Goal: Task Accomplishment & Management: Use online tool/utility

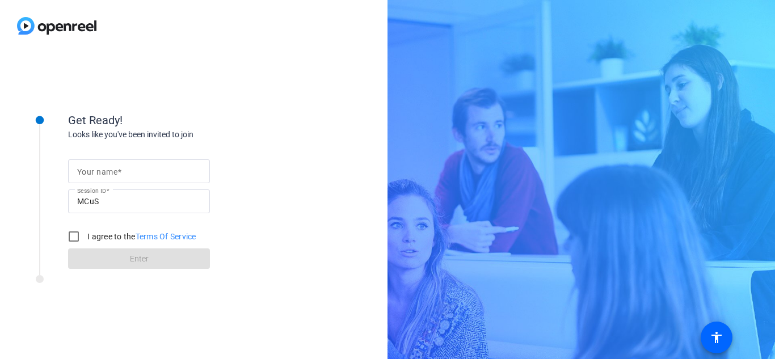
click at [181, 173] on input "Your name" at bounding box center [139, 172] width 124 height 14
type input "Felicia Perricelli"
click at [77, 236] on input "I agree to the Terms Of Service" at bounding box center [73, 236] width 23 height 23
checkbox input "true"
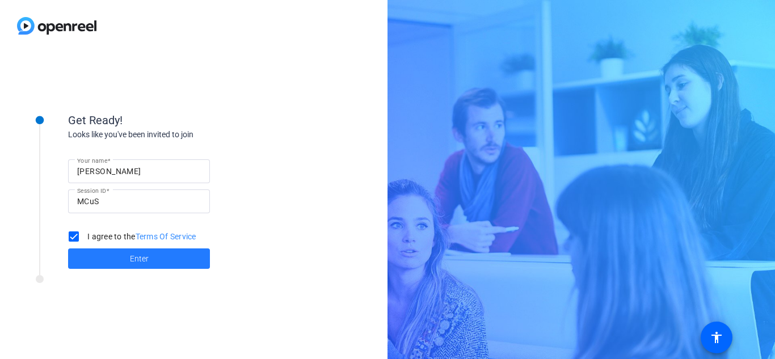
click at [125, 261] on span at bounding box center [139, 258] width 142 height 27
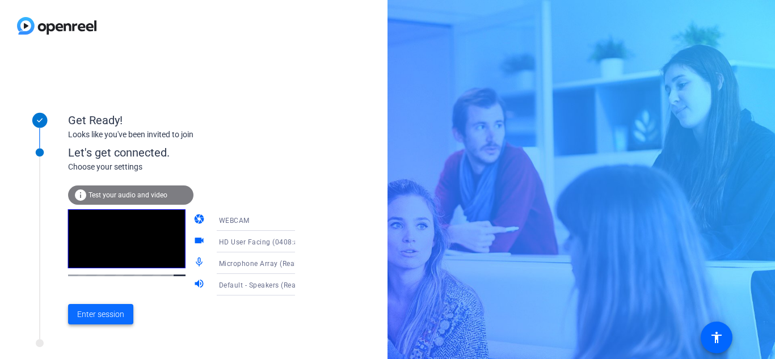
click at [101, 313] on span "Enter session" at bounding box center [100, 315] width 47 height 12
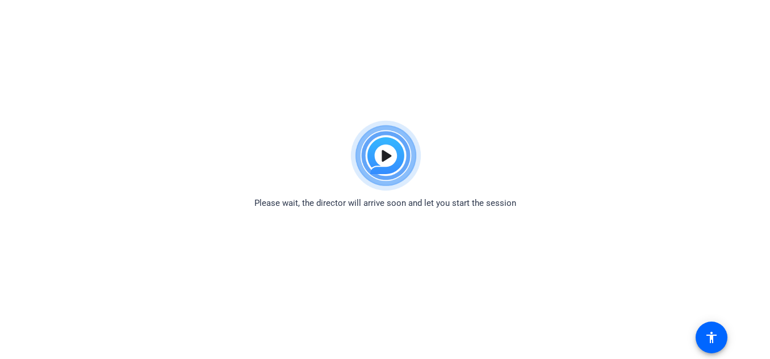
drag, startPoint x: 101, startPoint y: 170, endPoint x: 110, endPoint y: 152, distance: 19.6
click at [101, 169] on div "Please wait, the director will arrive soon and let you start the session" at bounding box center [385, 162] width 770 height 95
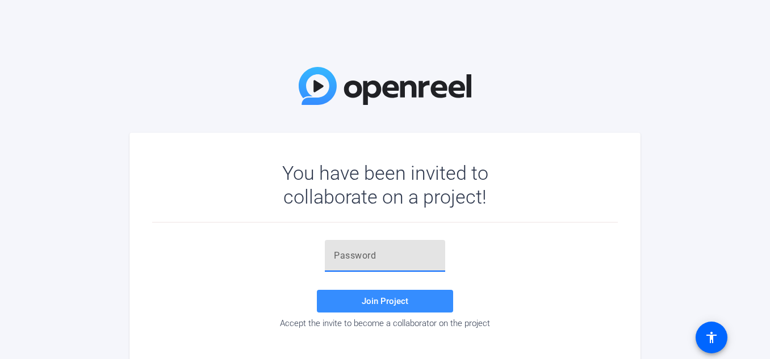
paste input "8IuBX@"
type input "8IuBX@"
click at [387, 307] on span at bounding box center [385, 301] width 136 height 27
click at [418, 258] on input "8IuBX@" at bounding box center [385, 256] width 102 height 14
click at [402, 259] on input "8IuBX@" at bounding box center [385, 256] width 102 height 14
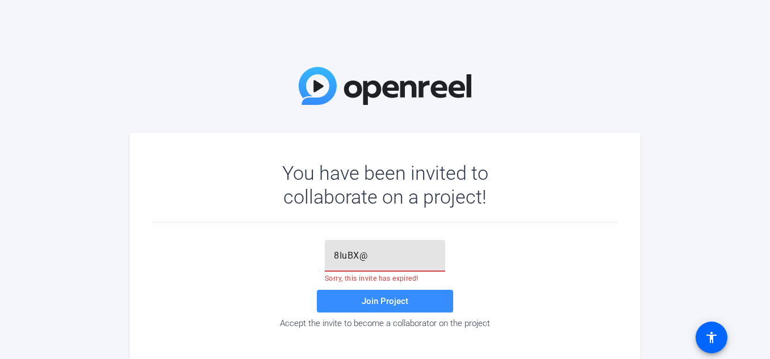
click at [402, 259] on input "8IuBX@" at bounding box center [385, 256] width 102 height 14
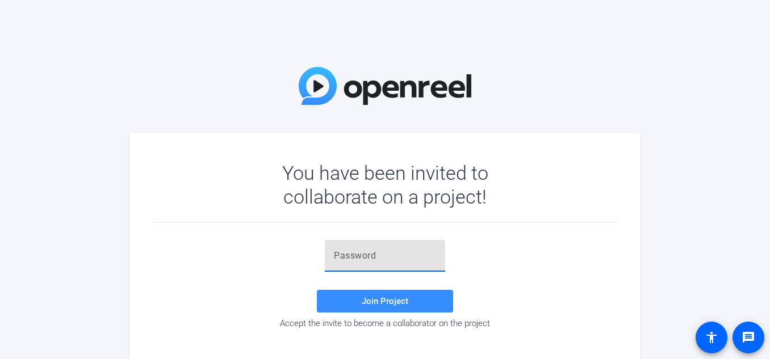
paste input "k@e)WT"
type input "k@e)WT"
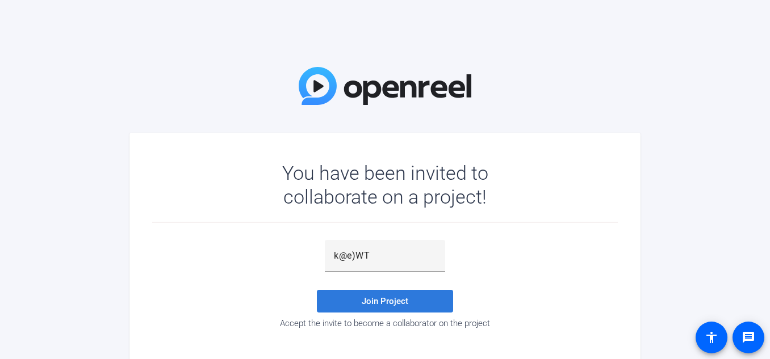
click at [412, 292] on span at bounding box center [385, 301] width 136 height 27
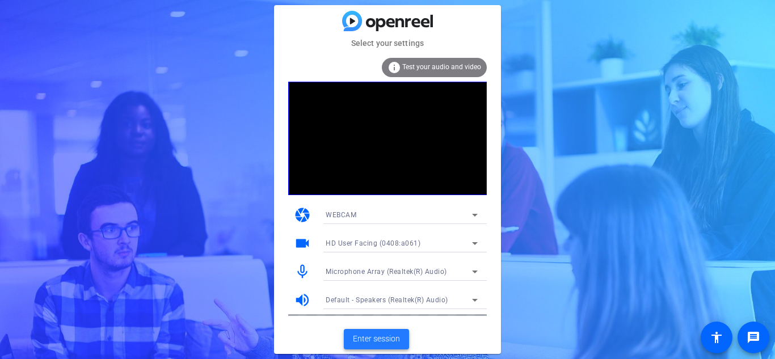
click at [377, 336] on span "Enter session" at bounding box center [376, 339] width 47 height 12
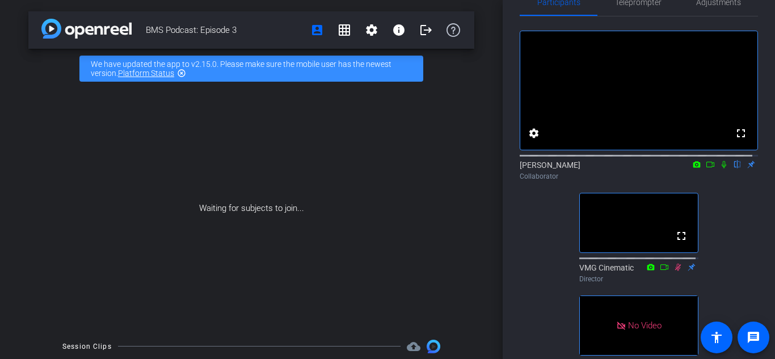
scroll to position [35, 0]
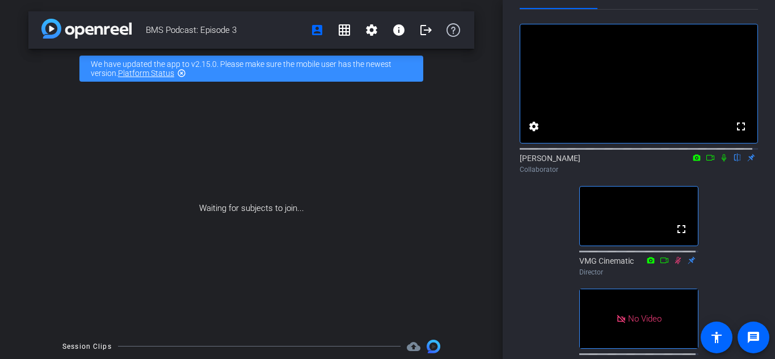
click at [694, 161] on icon at bounding box center [697, 157] width 7 height 6
click at [737, 140] on div at bounding box center [387, 179] width 775 height 359
click at [738, 133] on mat-icon "fullscreen" at bounding box center [742, 127] width 14 height 14
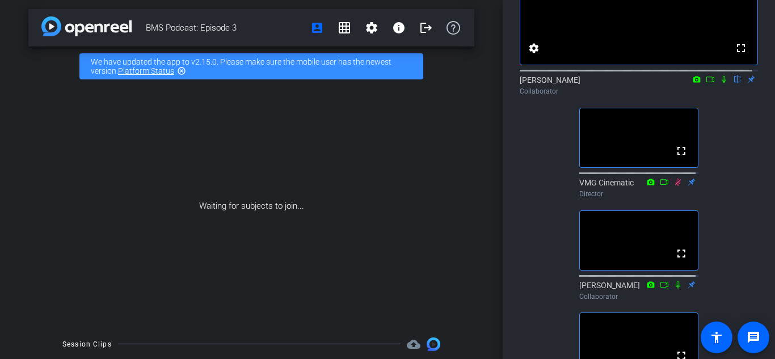
scroll to position [0, 0]
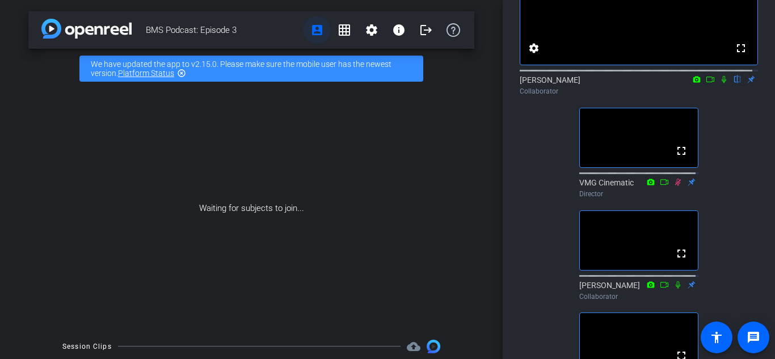
click at [311, 34] on mat-icon "account_box" at bounding box center [318, 30] width 14 height 14
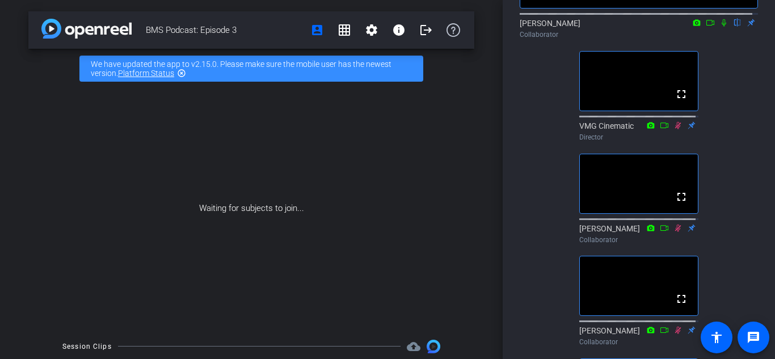
scroll to position [114, 0]
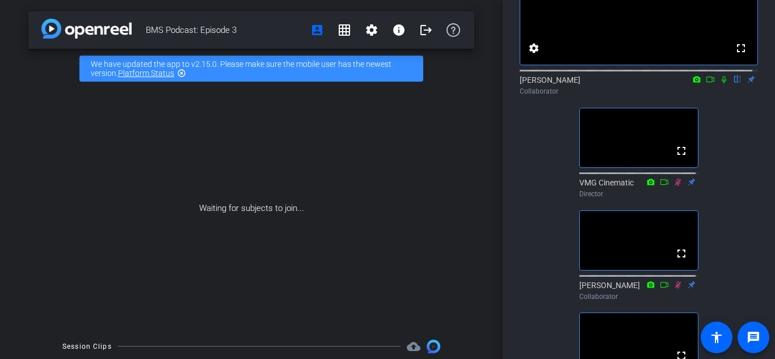
click at [720, 83] on icon at bounding box center [724, 80] width 9 height 8
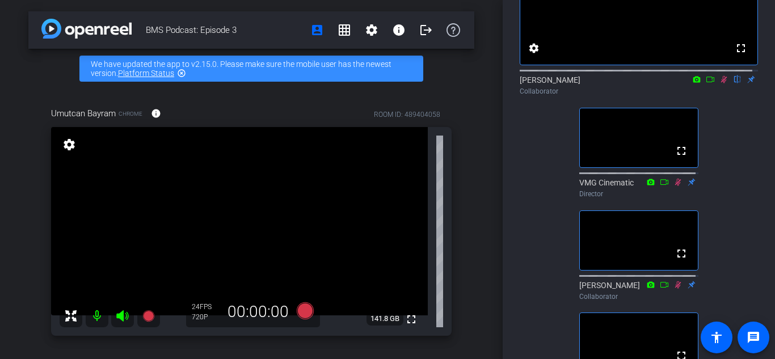
click at [720, 83] on icon at bounding box center [724, 80] width 9 height 8
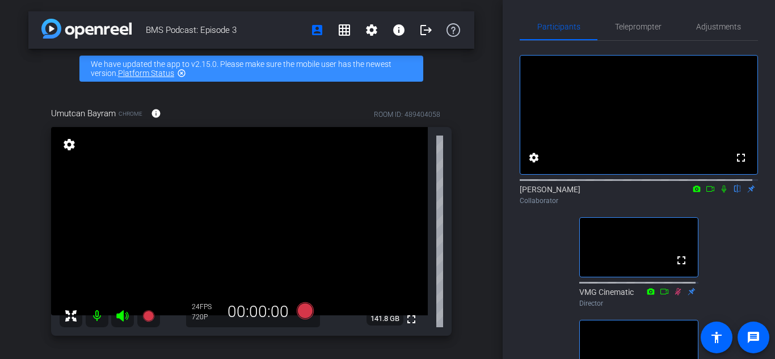
scroll to position [0, 0]
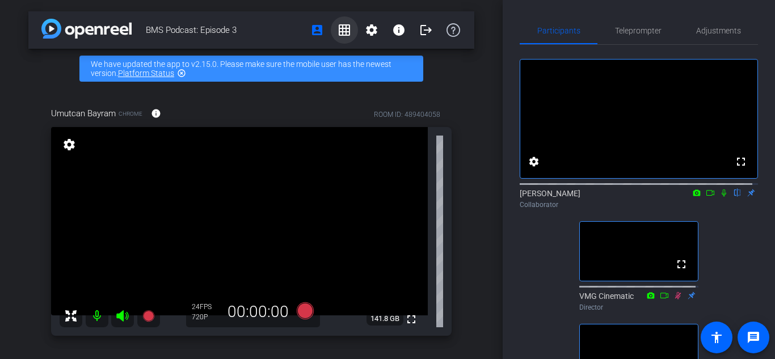
click at [342, 31] on mat-icon "grid_on" at bounding box center [345, 30] width 14 height 14
click at [304, 31] on span "BMS Podcast: Episode 3" at bounding box center [225, 30] width 158 height 23
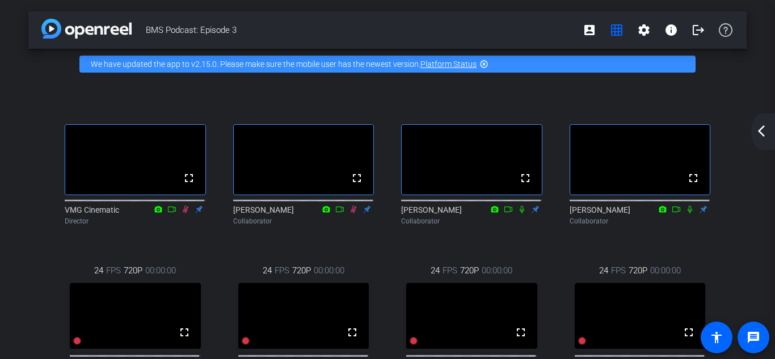
click at [760, 125] on mat-icon "arrow_back_ios_new" at bounding box center [762, 131] width 14 height 14
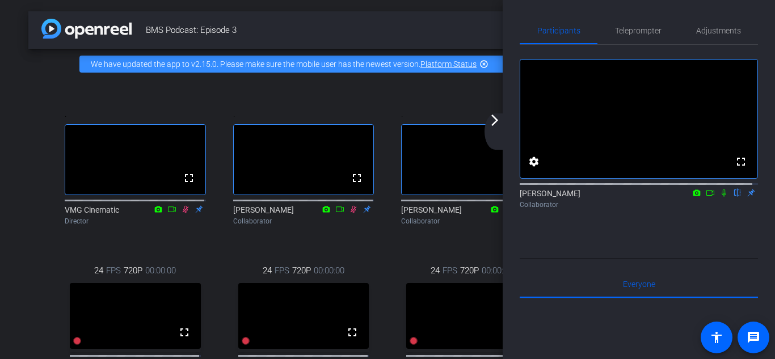
click at [492, 121] on mat-icon "arrow_forward_ios" at bounding box center [495, 121] width 14 height 14
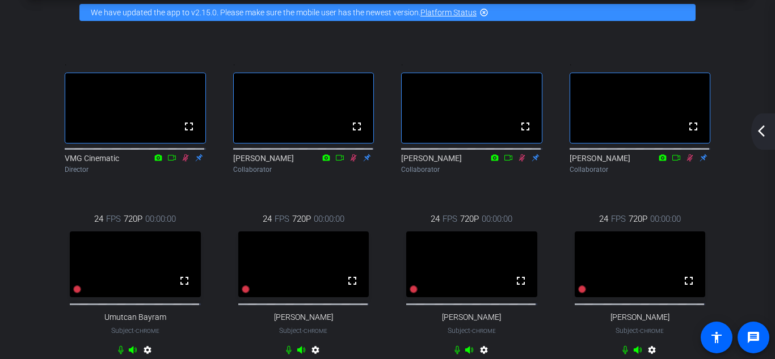
scroll to position [57, 0]
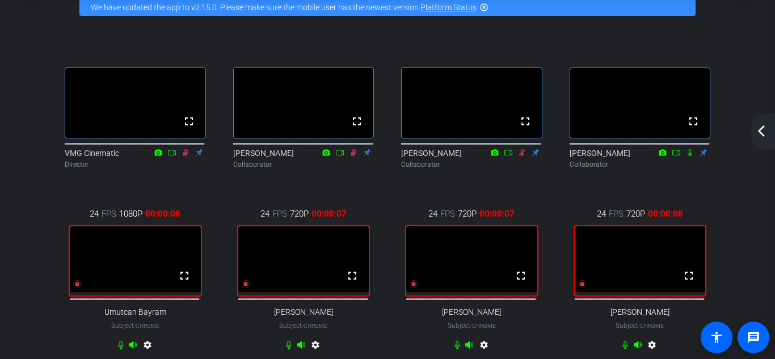
click at [767, 137] on mat-icon "arrow_back_ios_new" at bounding box center [762, 131] width 14 height 14
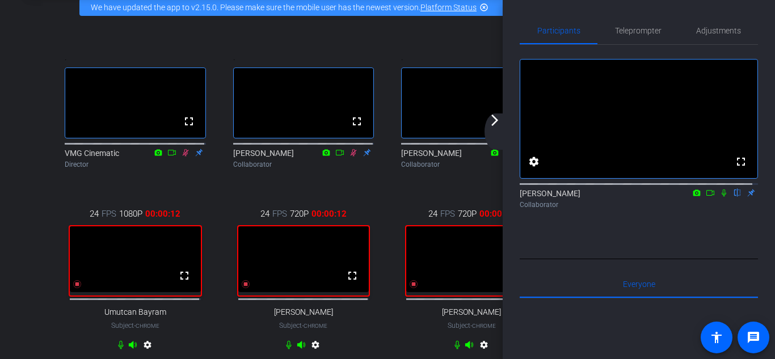
click at [497, 124] on mat-icon "arrow_forward_ios" at bounding box center [495, 121] width 14 height 14
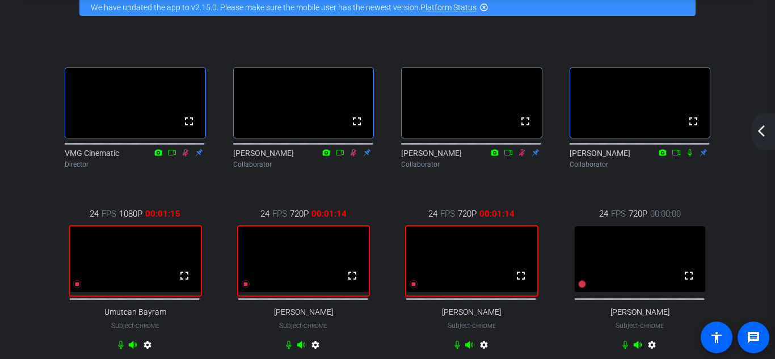
click at [485, 10] on mat-icon "highlight_off" at bounding box center [484, 7] width 9 height 9
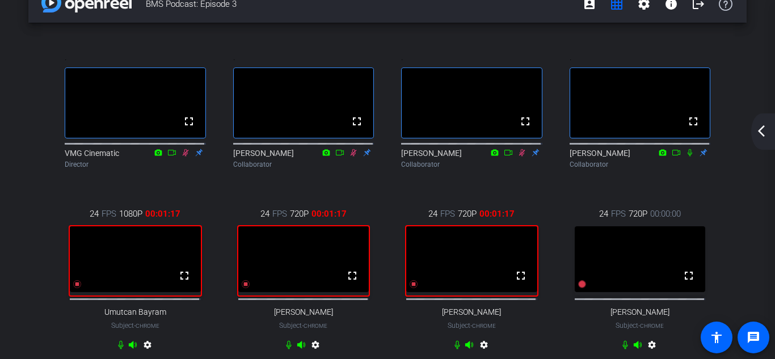
scroll to position [0, 0]
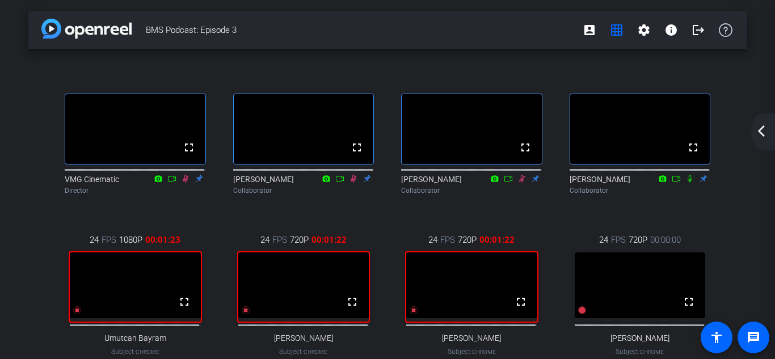
click at [761, 134] on mat-icon "arrow_back_ios_new" at bounding box center [762, 131] width 14 height 14
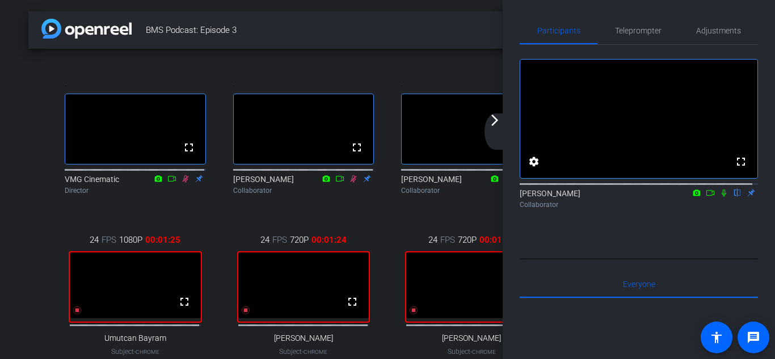
click at [720, 197] on icon at bounding box center [724, 193] width 9 height 8
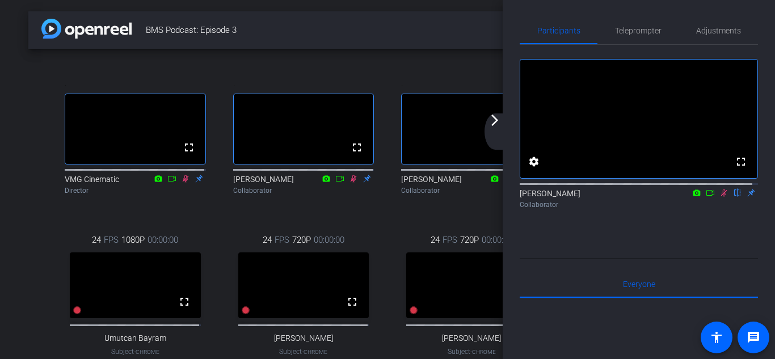
click at [497, 122] on mat-icon "arrow_forward_ios" at bounding box center [495, 121] width 14 height 14
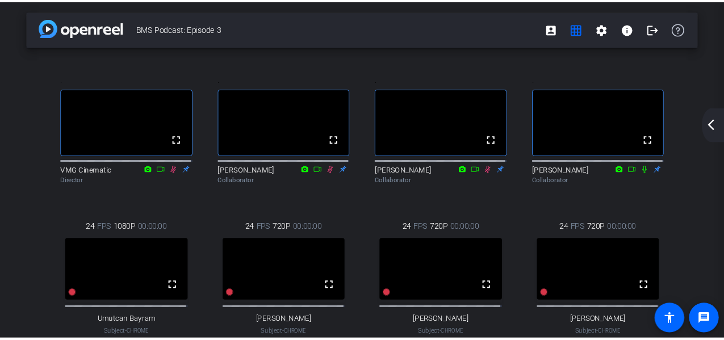
scroll to position [57, 0]
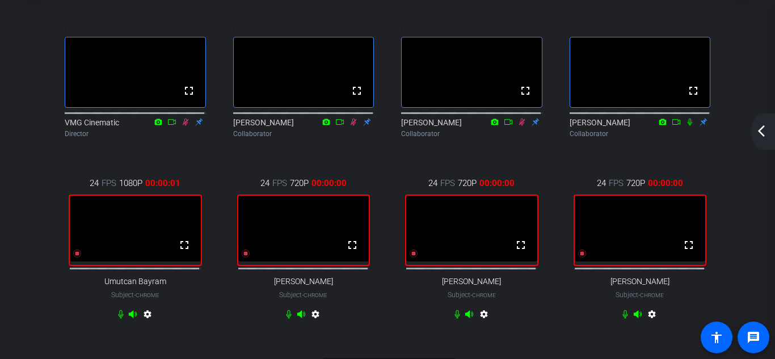
click at [763, 133] on mat-icon "arrow_back_ios_new" at bounding box center [762, 131] width 14 height 14
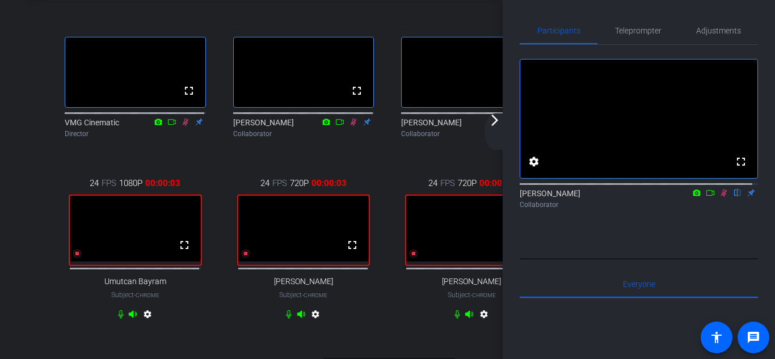
click at [497, 123] on mat-icon "arrow_forward_ios" at bounding box center [495, 121] width 14 height 14
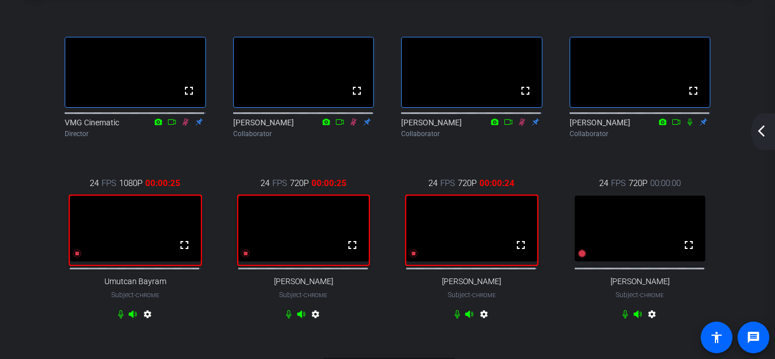
click at [763, 132] on mat-icon "arrow_back_ios_new" at bounding box center [762, 131] width 14 height 14
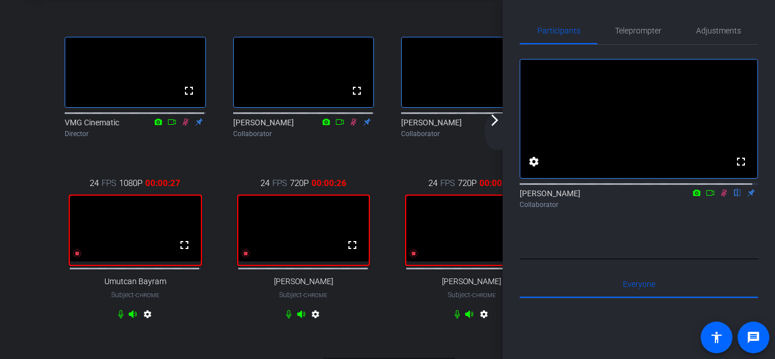
click at [721, 197] on icon at bounding box center [724, 193] width 9 height 8
click at [722, 197] on icon at bounding box center [725, 193] width 6 height 7
click at [498, 123] on mat-icon "arrow_forward_ios" at bounding box center [495, 121] width 14 height 14
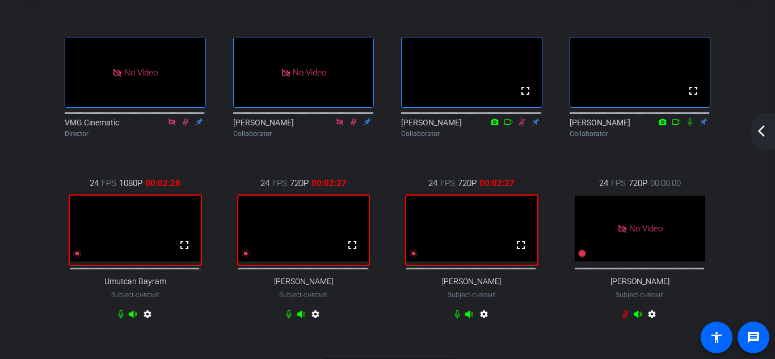
click at [766, 135] on mat-icon "arrow_back_ios_new" at bounding box center [762, 131] width 14 height 14
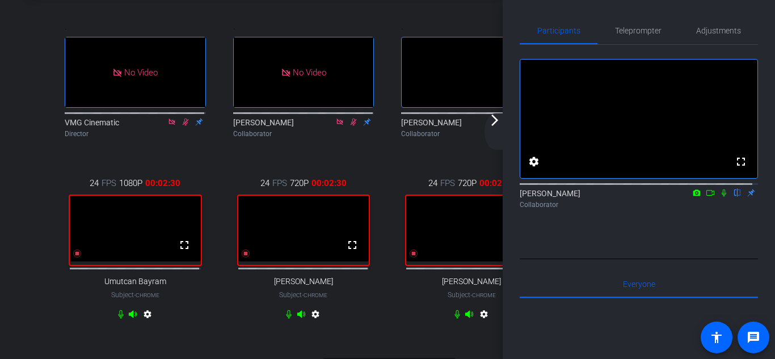
click at [708, 197] on icon at bounding box center [710, 193] width 9 height 8
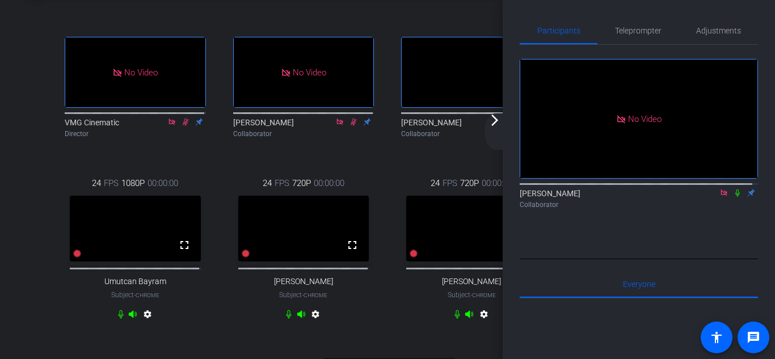
click at [720, 197] on icon at bounding box center [724, 193] width 9 height 8
click at [498, 126] on mat-icon "arrow_forward_ios" at bounding box center [495, 121] width 14 height 14
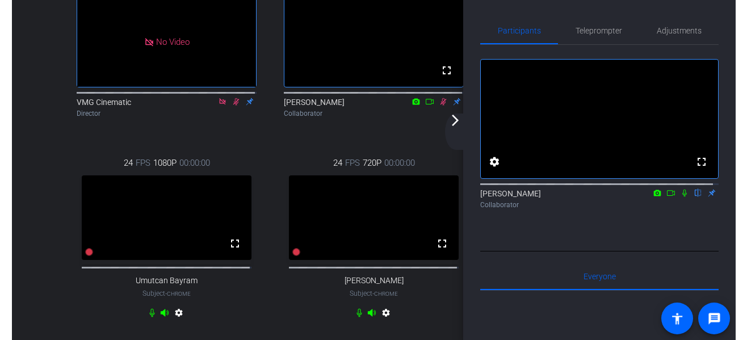
scroll to position [114, 0]
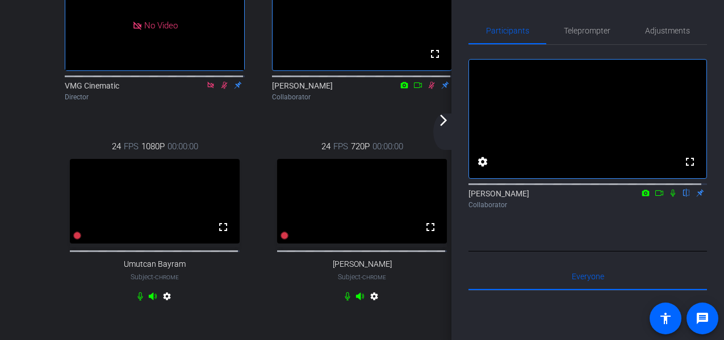
click at [446, 125] on mat-icon "arrow_forward_ios" at bounding box center [444, 121] width 14 height 14
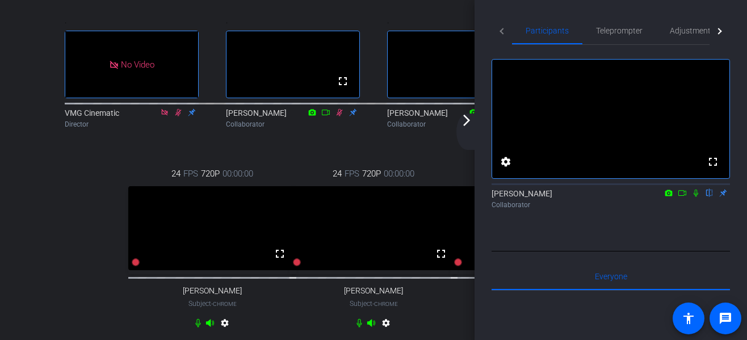
scroll to position [114, 0]
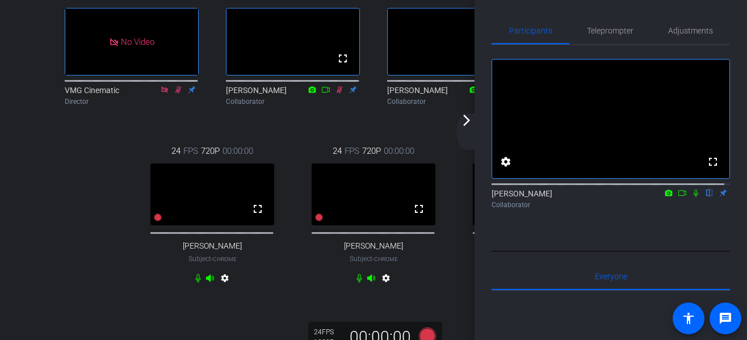
click at [471, 129] on div "arrow_back_ios_new arrow_forward_ios" at bounding box center [468, 132] width 24 height 36
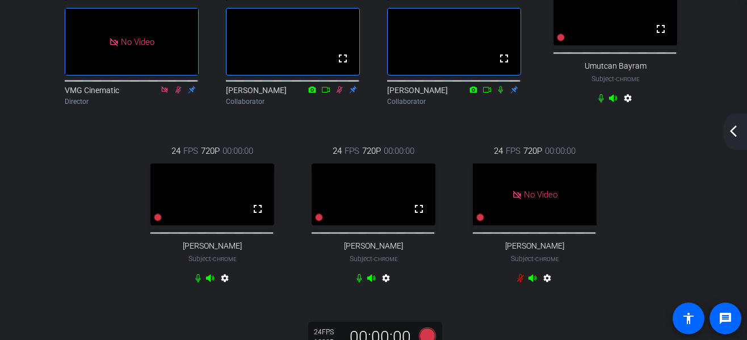
click at [729, 133] on mat-icon "arrow_back_ios_new" at bounding box center [734, 131] width 14 height 14
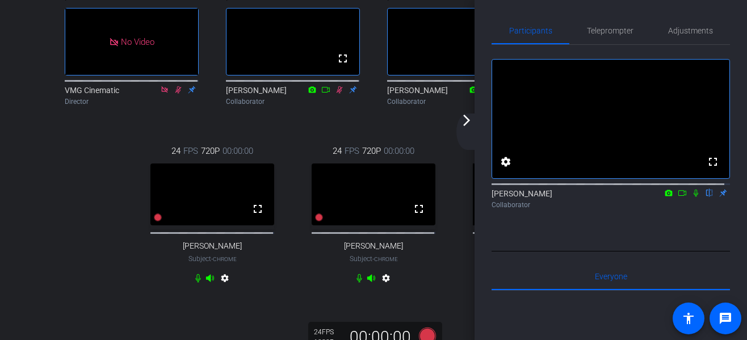
click at [678, 197] on icon at bounding box center [682, 193] width 9 height 8
click at [705, 197] on icon at bounding box center [709, 193] width 9 height 8
click at [467, 122] on mat-icon "arrow_forward_ios" at bounding box center [467, 121] width 14 height 14
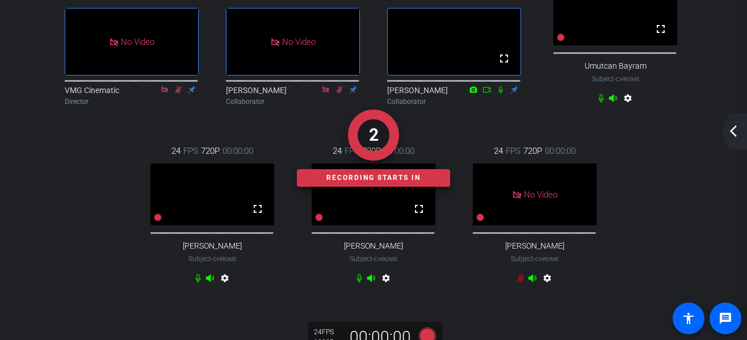
click at [729, 132] on mat-icon "arrow_back_ios_new" at bounding box center [734, 131] width 14 height 14
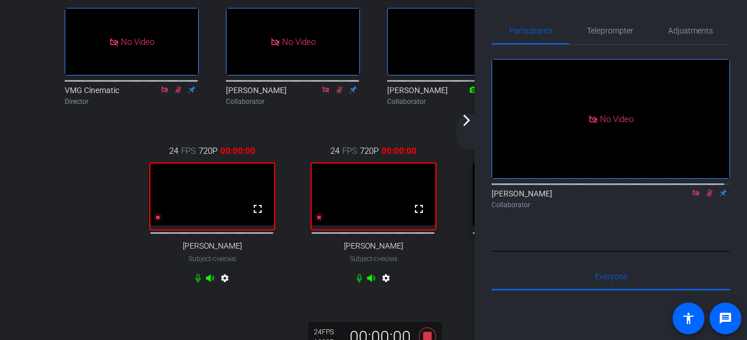
click at [468, 129] on div "arrow_back_ios_new arrow_forward_ios" at bounding box center [468, 132] width 24 height 36
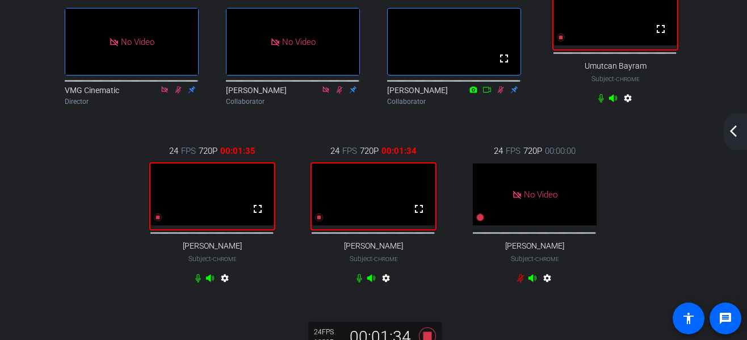
click at [736, 129] on mat-icon "arrow_back_ios_new" at bounding box center [734, 131] width 14 height 14
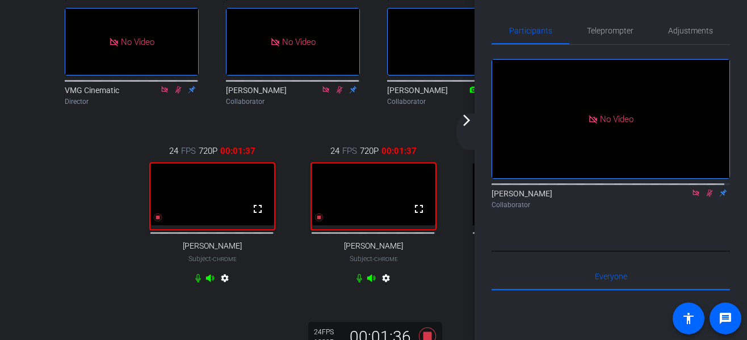
click at [472, 121] on mat-icon "arrow_forward_ios" at bounding box center [467, 121] width 14 height 14
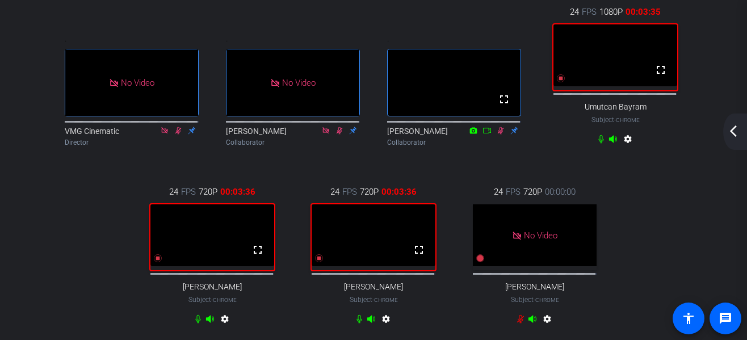
scroll to position [57, 0]
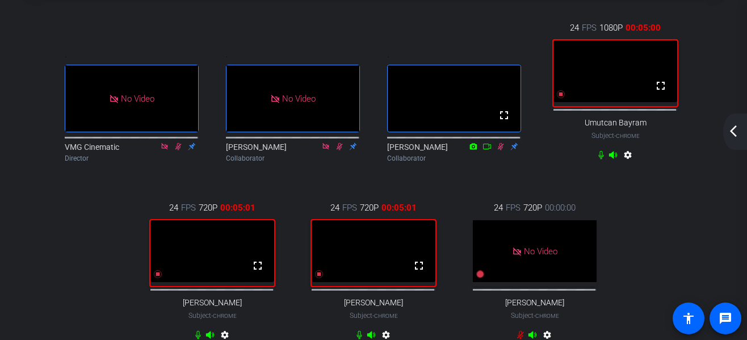
click at [24, 236] on div "BMS Podcast: Episode 3 account_box grid_on settings info logout . No Video VMG …" at bounding box center [373, 113] width 747 height 340
click at [732, 135] on mat-icon "arrow_back_ios_new" at bounding box center [734, 131] width 14 height 14
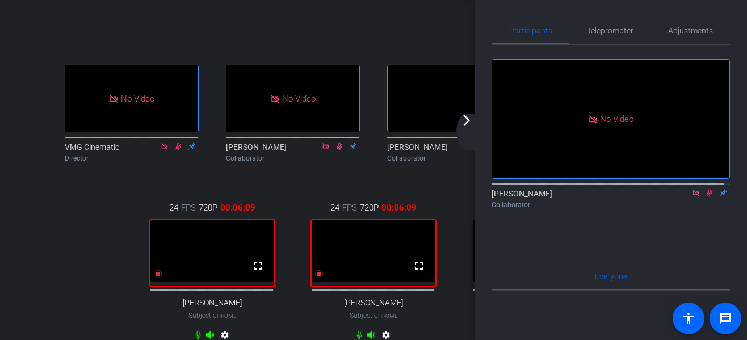
click at [466, 123] on mat-icon "arrow_forward_ios" at bounding box center [467, 121] width 14 height 14
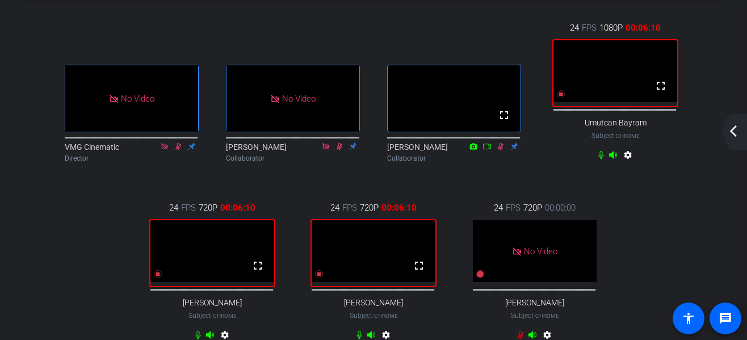
click at [730, 129] on mat-icon "arrow_back_ios_new" at bounding box center [734, 131] width 14 height 14
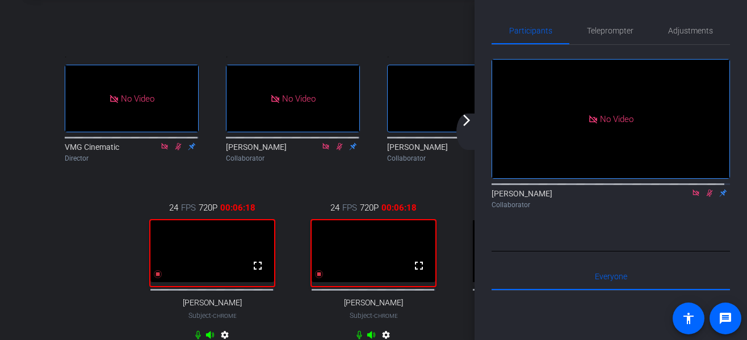
click at [476, 128] on div "arrow_back_ios_new arrow_forward_ios" at bounding box center [468, 132] width 24 height 36
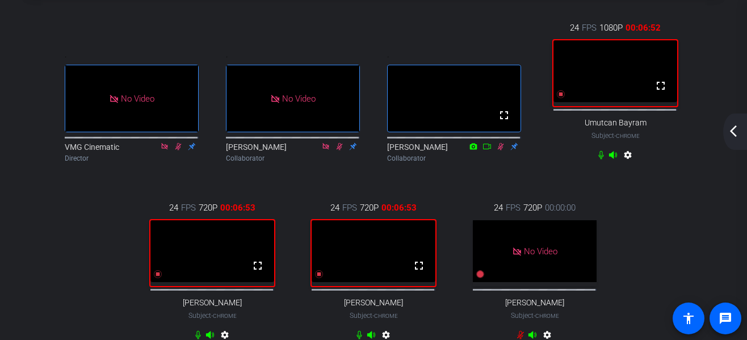
click at [736, 131] on mat-icon "arrow_back_ios_new" at bounding box center [734, 131] width 14 height 14
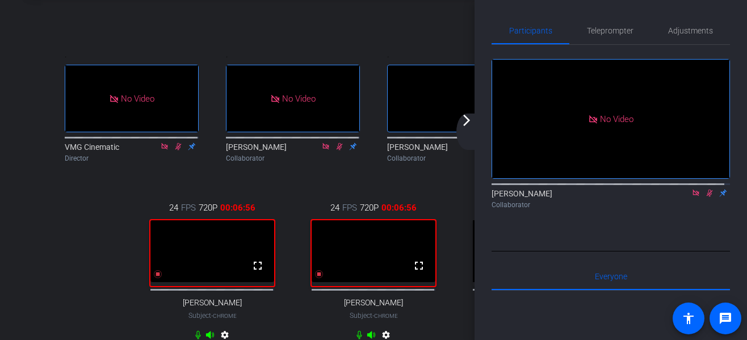
click at [469, 124] on mat-icon "arrow_forward_ios" at bounding box center [467, 121] width 14 height 14
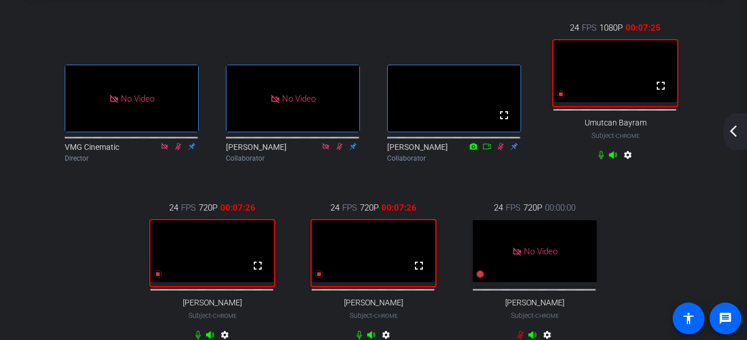
click at [736, 129] on mat-icon "arrow_back_ios_new" at bounding box center [734, 131] width 14 height 14
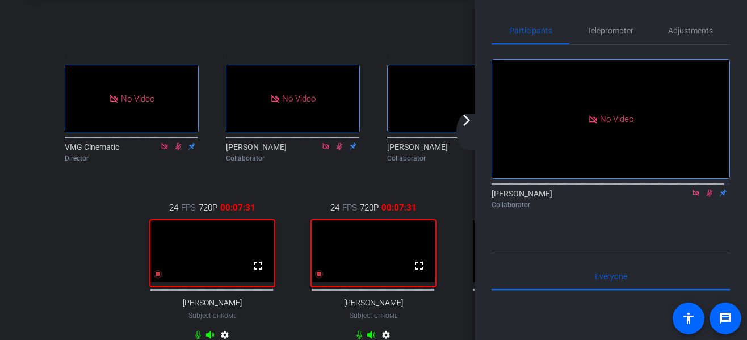
click at [705, 197] on icon at bounding box center [709, 193] width 9 height 8
click at [693, 196] on icon at bounding box center [696, 193] width 6 height 6
click at [467, 128] on div "arrow_back_ios_new arrow_forward_ios" at bounding box center [468, 132] width 24 height 36
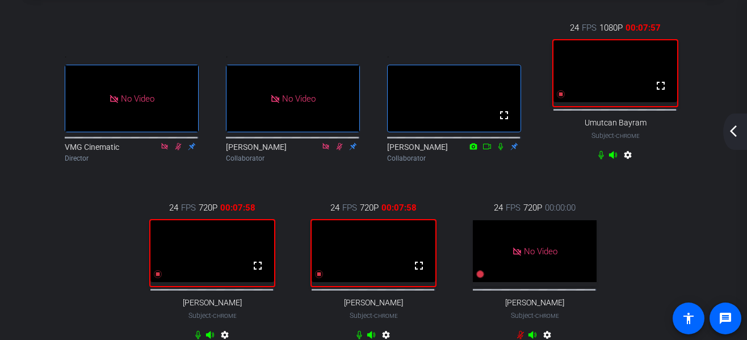
click at [741, 131] on div "arrow_back_ios_new arrow_forward_ios" at bounding box center [735, 132] width 24 height 36
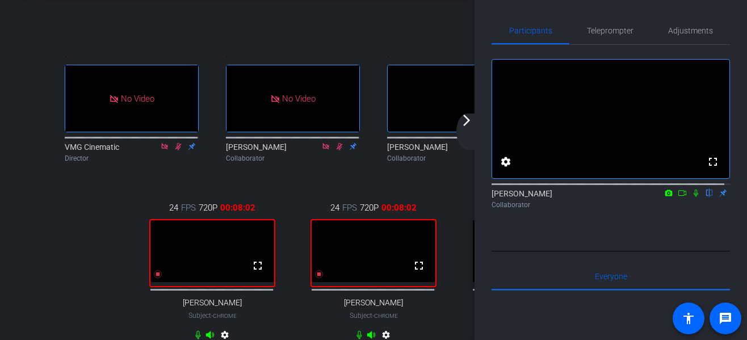
click at [473, 132] on div "arrow_back_ios_new arrow_forward_ios" at bounding box center [468, 132] width 24 height 36
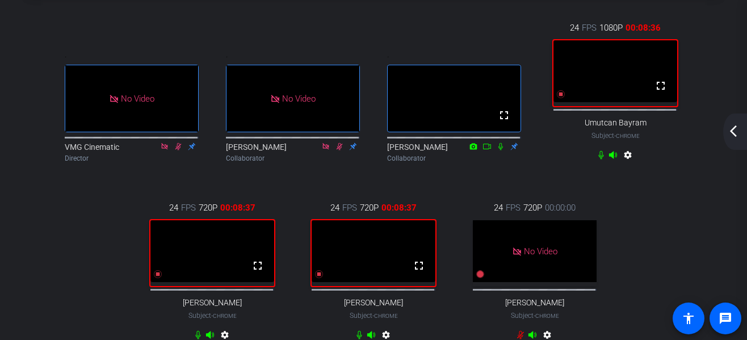
click at [738, 131] on mat-icon "arrow_back_ios_new" at bounding box center [734, 131] width 14 height 14
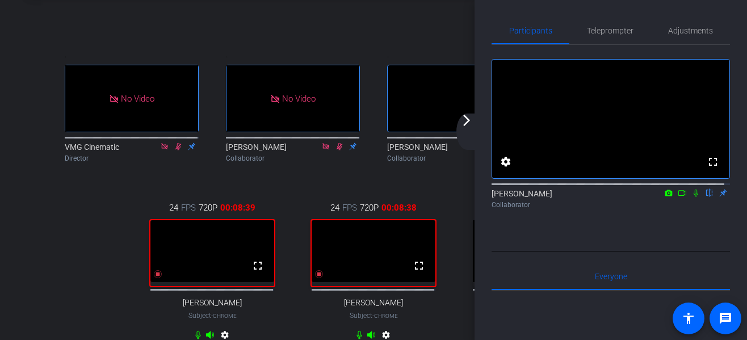
click at [691, 197] on icon at bounding box center [695, 193] width 9 height 8
click at [678, 196] on icon at bounding box center [682, 193] width 8 height 6
click at [469, 123] on mat-icon "arrow_forward_ios" at bounding box center [467, 121] width 14 height 14
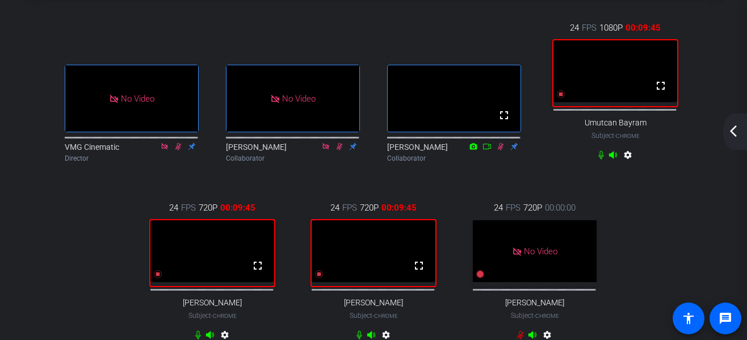
click at [75, 259] on div ". No Video VMG Cinematic Director . No Video Rachel S Collaborator . fullscreen…" at bounding box center [373, 183] width 645 height 360
click at [48, 246] on div ". No Video VMG Cinematic Director . No Video Rachel S Collaborator . fullscreen…" at bounding box center [373, 204] width 690 height 426
click at [731, 135] on mat-icon "arrow_back_ios_new" at bounding box center [734, 131] width 14 height 14
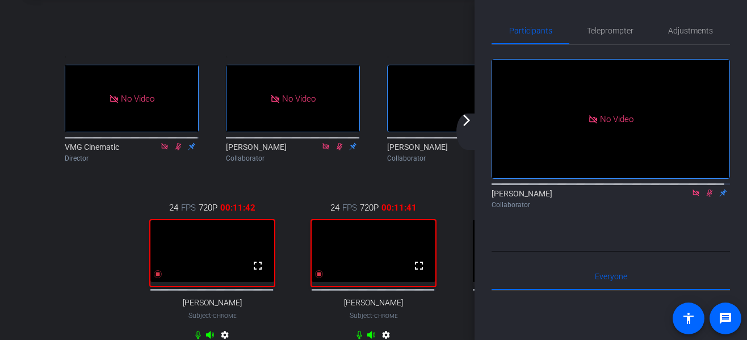
click at [468, 132] on div "arrow_back_ios_new arrow_forward_ios" at bounding box center [468, 132] width 24 height 36
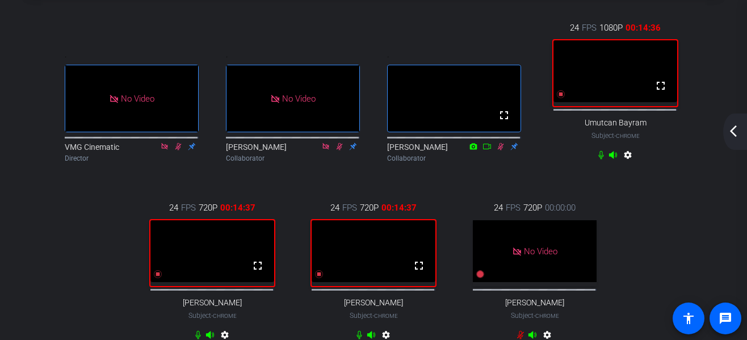
click at [739, 139] on div "arrow_back_ios_new arrow_forward_ios" at bounding box center [735, 132] width 24 height 36
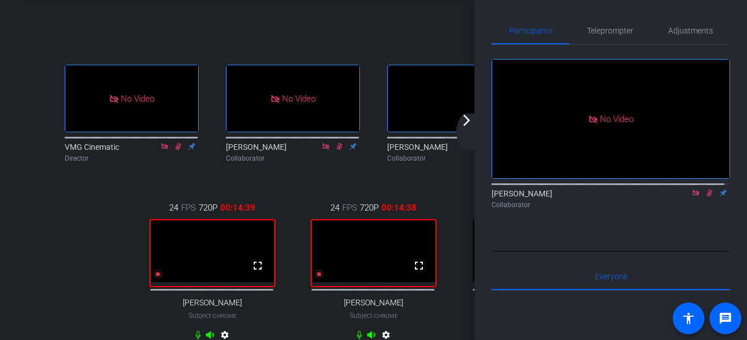
click at [468, 123] on mat-icon "arrow_forward_ios" at bounding box center [467, 121] width 14 height 14
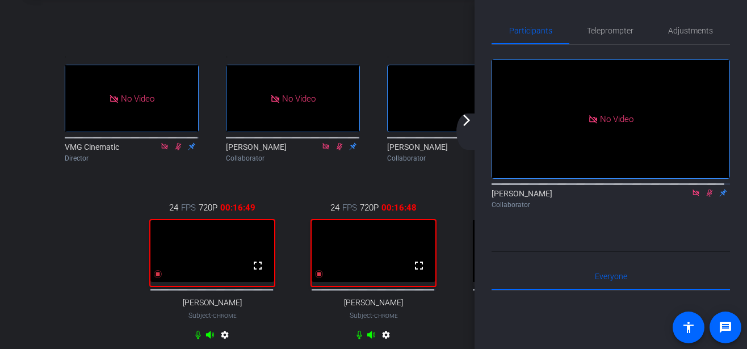
click at [465, 125] on mat-icon "arrow_forward_ios" at bounding box center [467, 121] width 14 height 14
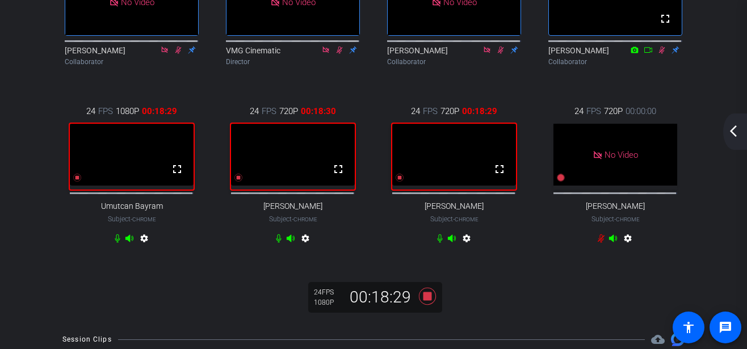
scroll to position [143, 0]
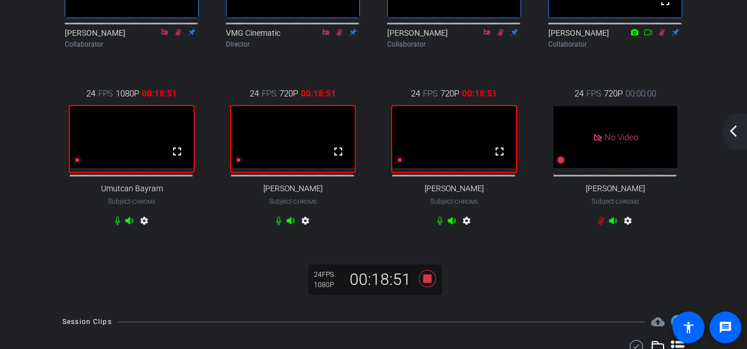
click at [731, 128] on mat-icon "arrow_back_ios_new" at bounding box center [734, 131] width 14 height 14
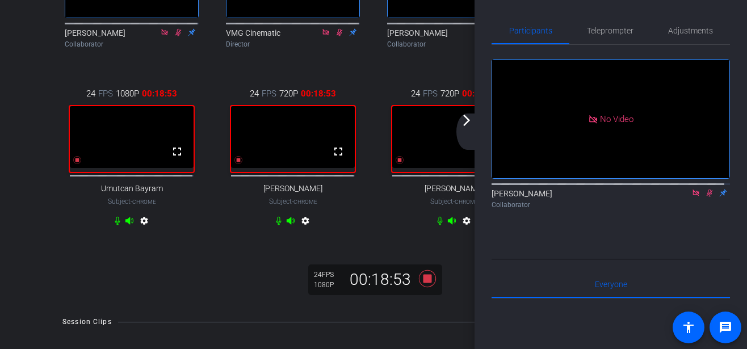
click at [471, 129] on div "arrow_back_ios_new arrow_forward_ios" at bounding box center [468, 132] width 24 height 36
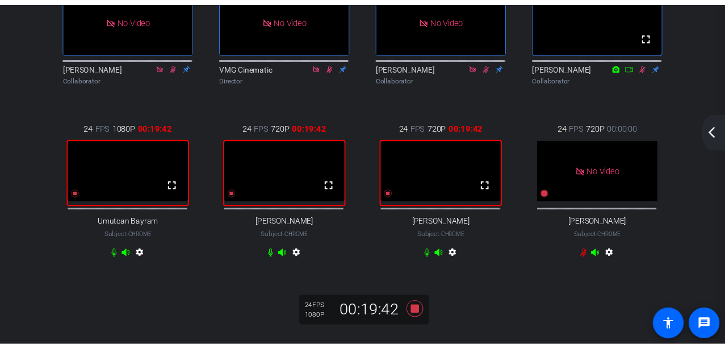
scroll to position [30, 0]
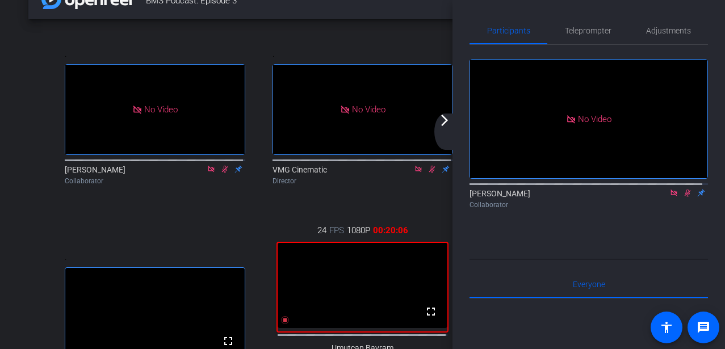
click at [446, 126] on mat-icon "arrow_forward_ios" at bounding box center [445, 121] width 14 height 14
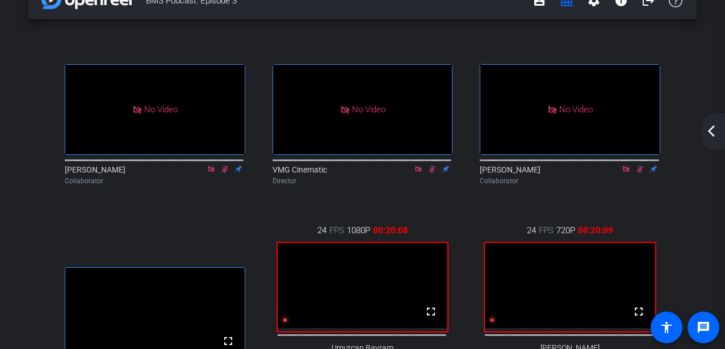
click at [710, 133] on mat-icon "arrow_back_ios_new" at bounding box center [712, 131] width 14 height 14
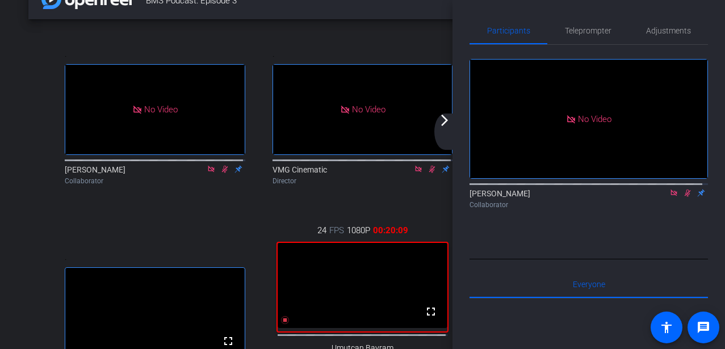
click at [443, 133] on div "arrow_back_ios_new arrow_forward_ios" at bounding box center [446, 132] width 24 height 36
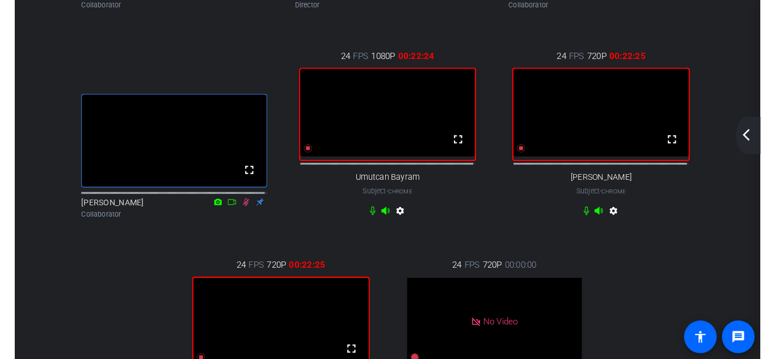
scroll to position [200, 0]
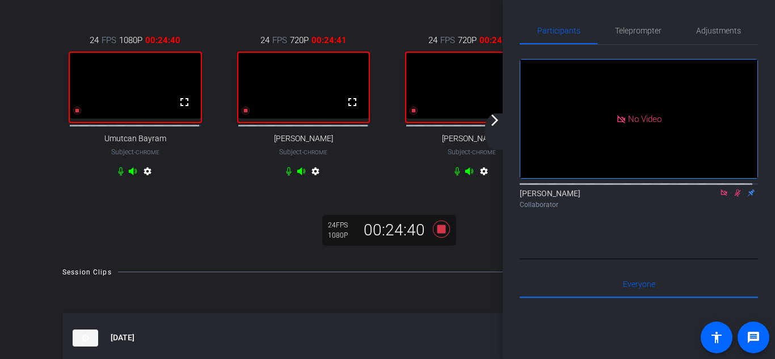
click at [494, 123] on mat-icon "arrow_forward_ios" at bounding box center [495, 121] width 14 height 14
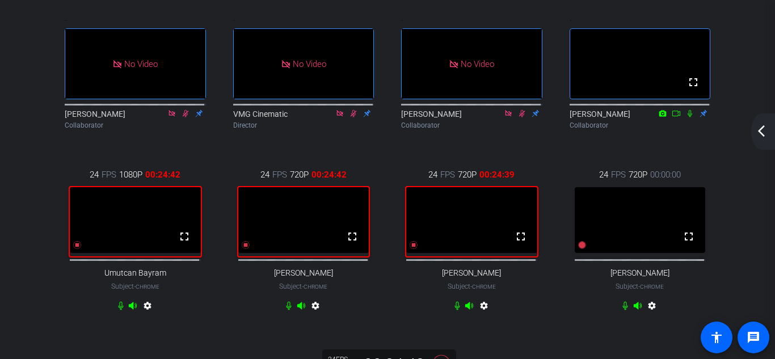
scroll to position [0, 0]
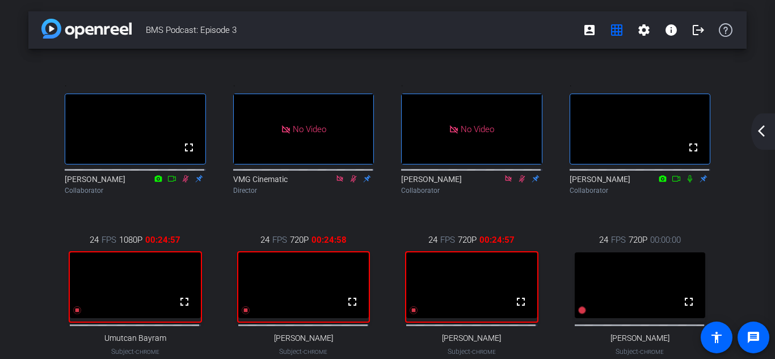
click at [761, 139] on div "arrow_back_ios_new arrow_forward_ios" at bounding box center [764, 132] width 24 height 36
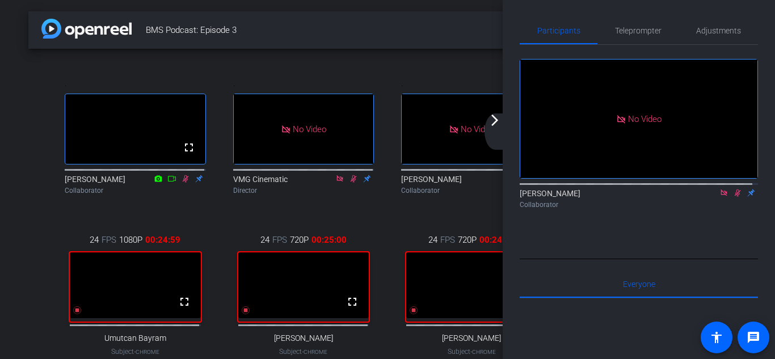
click at [721, 196] on icon at bounding box center [724, 193] width 6 height 6
click at [496, 127] on div "arrow_back_ios_new arrow_forward_ios" at bounding box center [497, 132] width 24 height 36
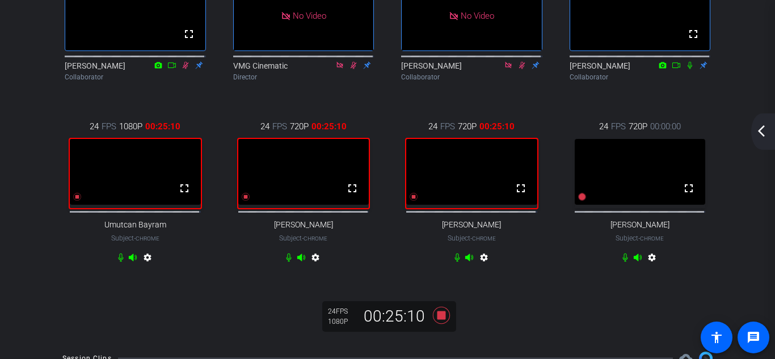
scroll to position [57, 0]
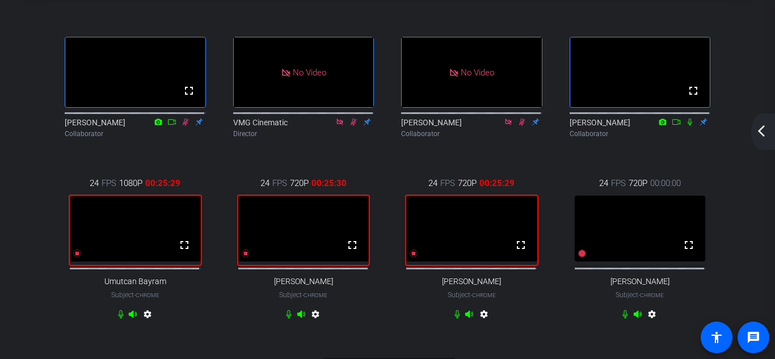
click at [757, 132] on mat-icon "arrow_back_ios_new" at bounding box center [762, 131] width 14 height 14
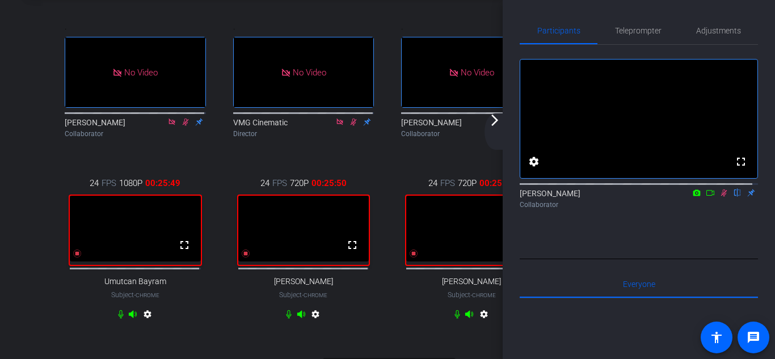
click at [496, 127] on div "arrow_back_ios_new arrow_forward_ios" at bounding box center [497, 132] width 24 height 36
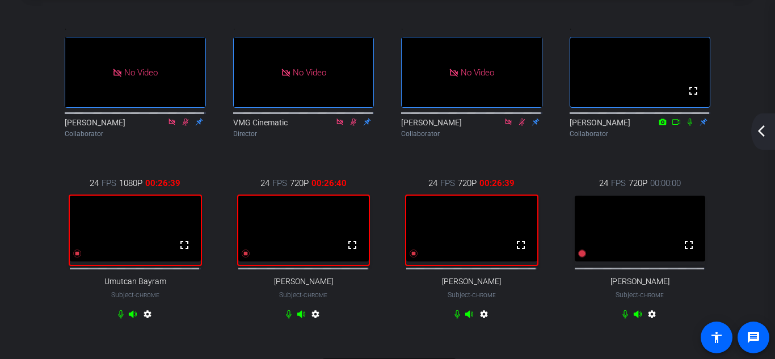
click at [764, 132] on mat-icon "arrow_back_ios_new" at bounding box center [762, 131] width 14 height 14
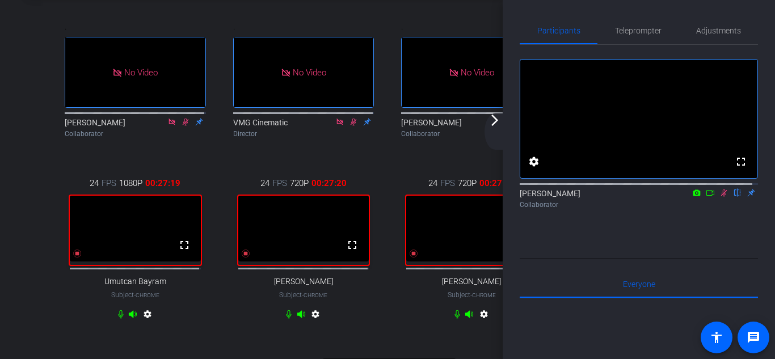
click at [709, 198] on mat-icon at bounding box center [711, 193] width 14 height 10
click at [505, 125] on div "arrow_back_ios_new arrow_forward_ios" at bounding box center [497, 132] width 24 height 36
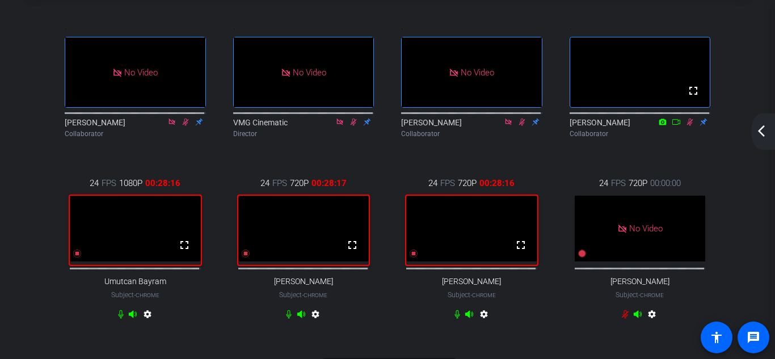
click at [765, 136] on mat-icon "arrow_back_ios_new" at bounding box center [762, 131] width 14 height 14
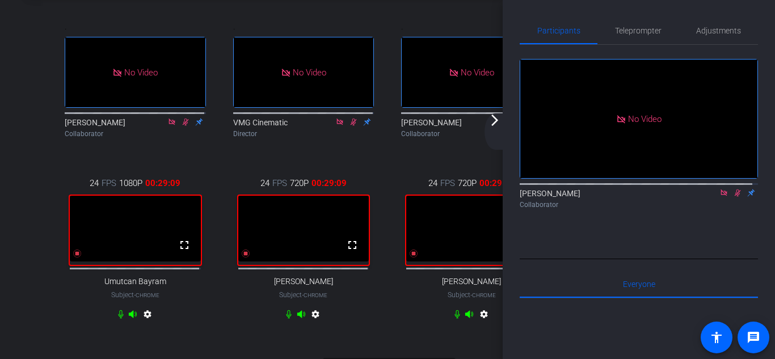
click at [495, 127] on div "arrow_back_ios_new arrow_forward_ios" at bounding box center [497, 132] width 24 height 36
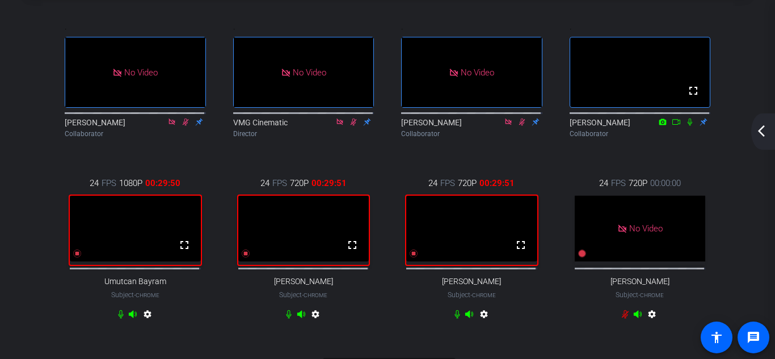
click at [768, 132] on mat-icon "arrow_back_ios_new" at bounding box center [762, 131] width 14 height 14
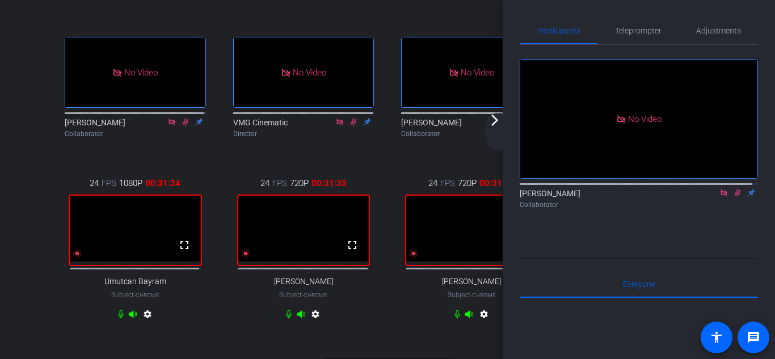
click at [12, 142] on div "BMS Podcast: Episode 3 account_box grid_on settings info logout . No Video Keit…" at bounding box center [387, 122] width 775 height 359
click at [22, 172] on div "BMS Podcast: Episode 3 account_box grid_on settings info logout . No Video Keit…" at bounding box center [387, 122] width 775 height 359
click at [500, 135] on div "arrow_back_ios_new arrow_forward_ios" at bounding box center [497, 132] width 24 height 36
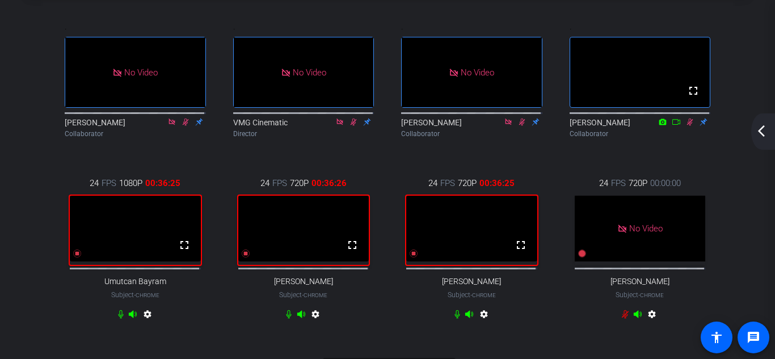
click at [762, 139] on div "arrow_back_ios_new arrow_forward_ios" at bounding box center [764, 132] width 24 height 36
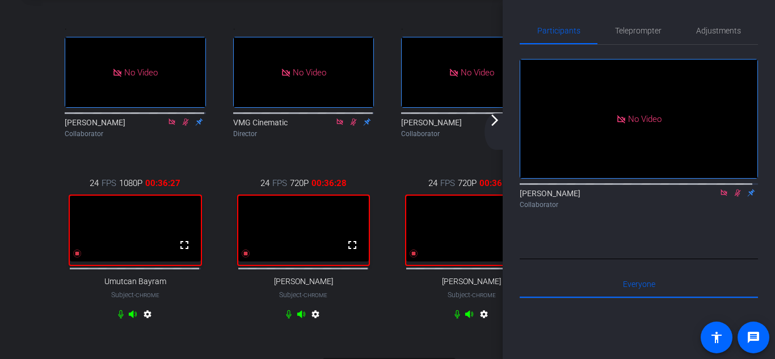
click at [500, 130] on div "arrow_back_ios_new arrow_forward_ios" at bounding box center [497, 132] width 24 height 36
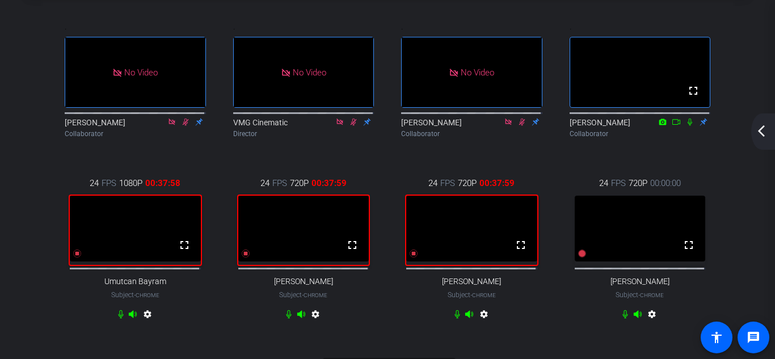
click at [768, 131] on mat-icon "arrow_back_ios_new" at bounding box center [762, 131] width 14 height 14
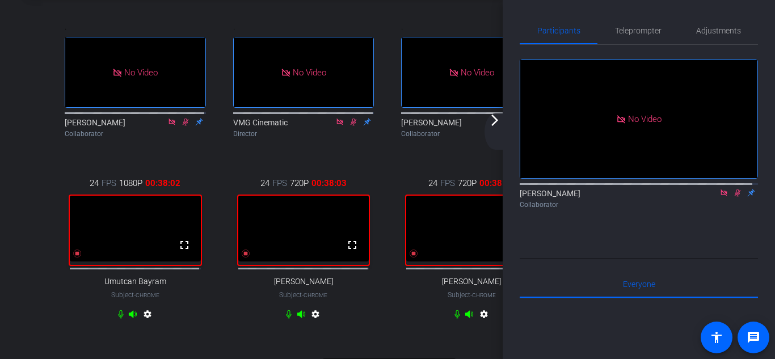
click at [494, 126] on mat-icon "arrow_forward_ios" at bounding box center [495, 121] width 14 height 14
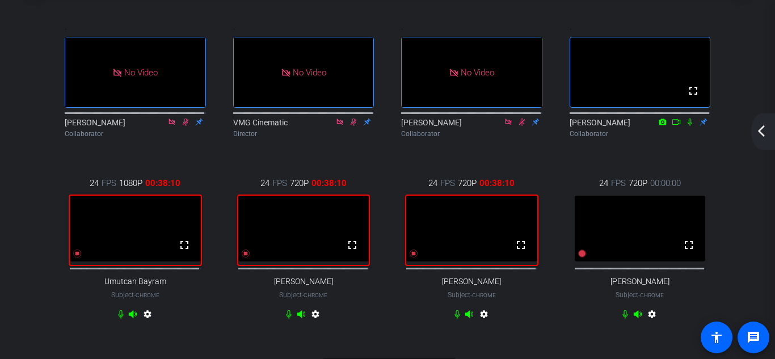
click at [760, 137] on mat-icon "arrow_back_ios_new" at bounding box center [762, 131] width 14 height 14
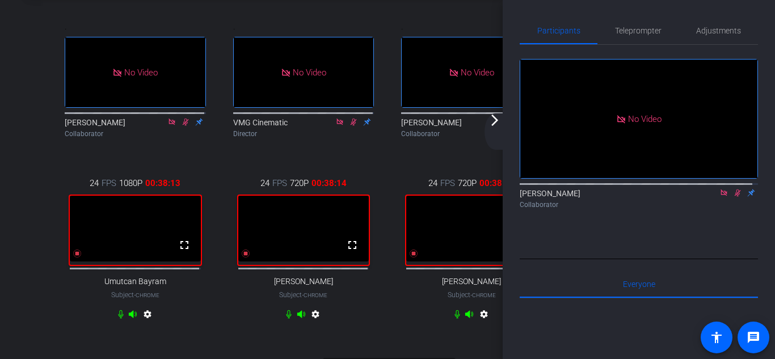
click at [498, 131] on div "arrow_back_ios_new arrow_forward_ios" at bounding box center [497, 132] width 24 height 36
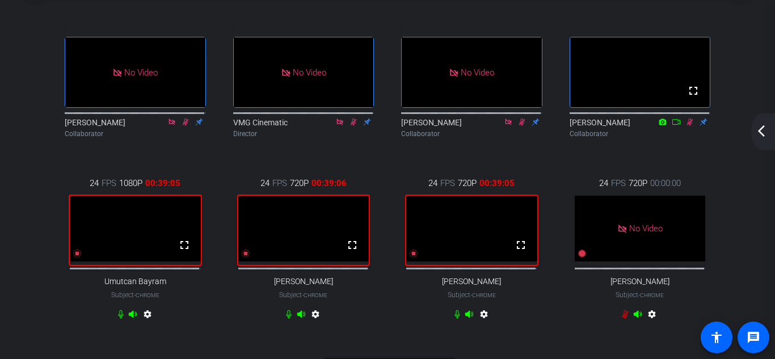
click at [758, 130] on mat-icon "arrow_back_ios_new" at bounding box center [762, 131] width 14 height 14
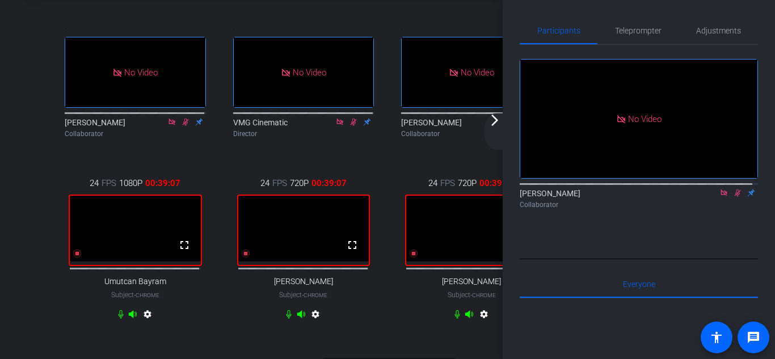
click at [494, 134] on div "arrow_back_ios_new arrow_forward_ios" at bounding box center [497, 132] width 24 height 36
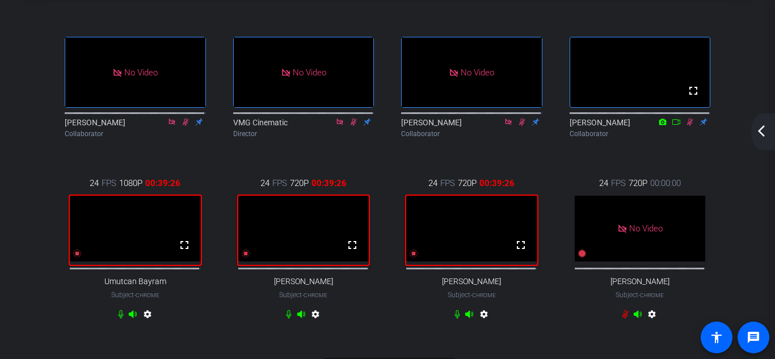
click at [768, 249] on div "BMS Podcast: Episode 3 account_box grid_on settings info logout . No Video Keit…" at bounding box center [387, 122] width 775 height 359
click at [763, 140] on div "arrow_back_ios_new arrow_forward_ios" at bounding box center [764, 132] width 24 height 36
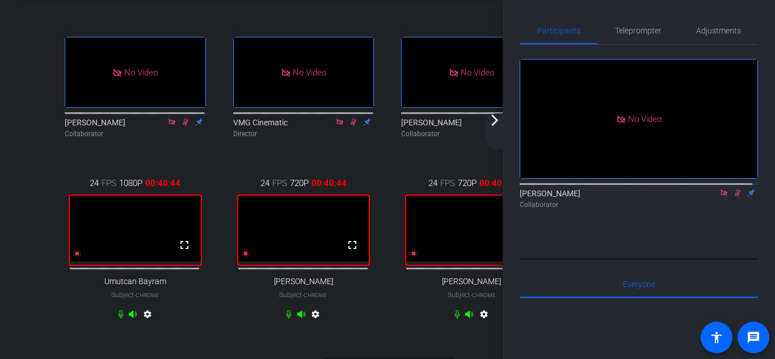
click at [721, 196] on icon at bounding box center [724, 193] width 6 height 6
click at [720, 197] on icon at bounding box center [724, 193] width 9 height 8
click at [500, 122] on mat-icon "arrow_forward_ios" at bounding box center [495, 121] width 14 height 14
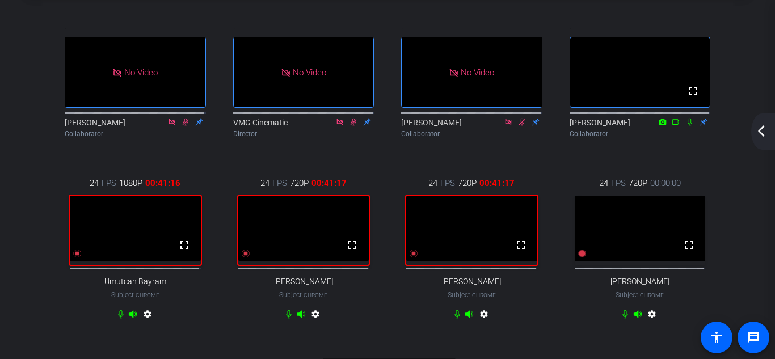
click at [768, 133] on mat-icon "arrow_back_ios_new" at bounding box center [762, 131] width 14 height 14
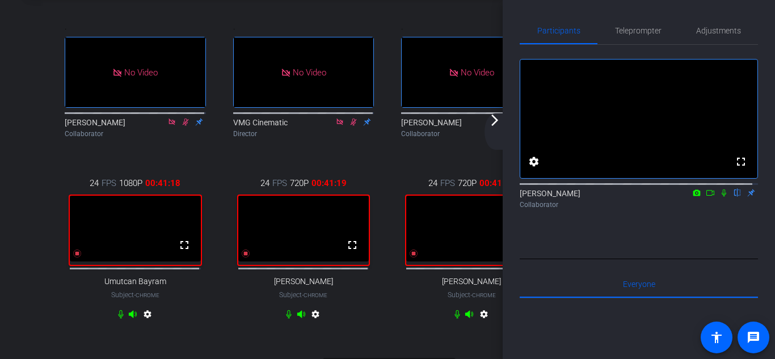
click at [499, 126] on mat-icon "arrow_forward_ios" at bounding box center [495, 121] width 14 height 14
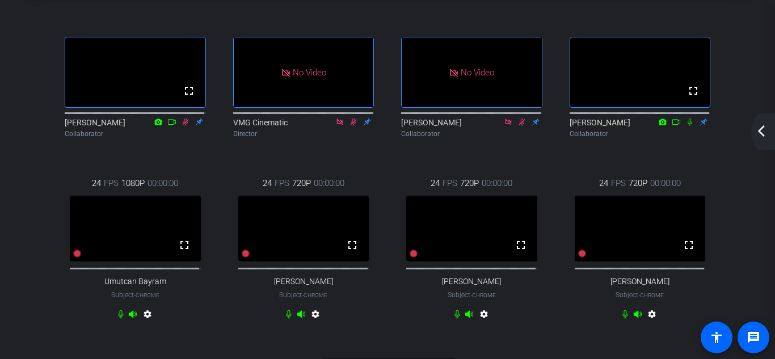
click at [764, 132] on mat-icon "arrow_back_ios_new" at bounding box center [762, 131] width 14 height 14
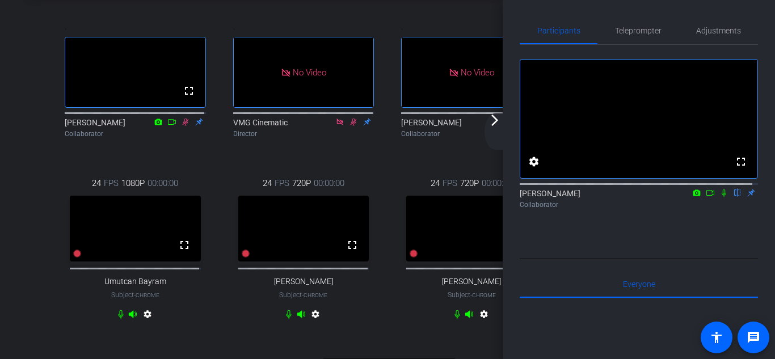
click at [498, 128] on div "arrow_back_ios_new arrow_forward_ios" at bounding box center [497, 132] width 24 height 36
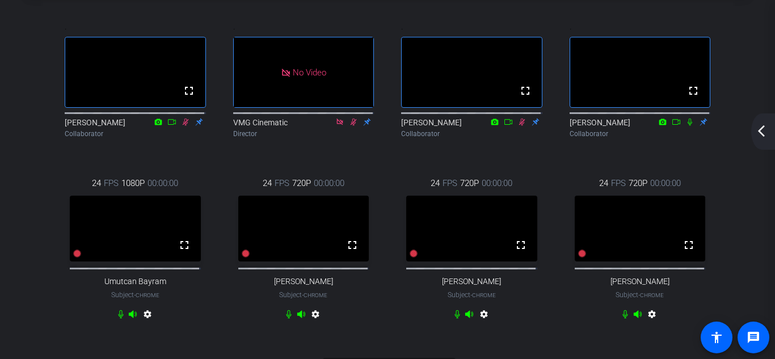
click at [763, 133] on mat-icon "arrow_back_ios_new" at bounding box center [762, 131] width 14 height 14
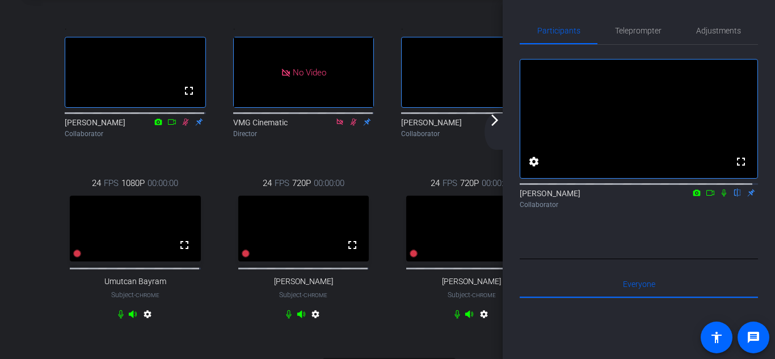
click at [494, 125] on mat-icon "arrow_forward_ios" at bounding box center [495, 121] width 14 height 14
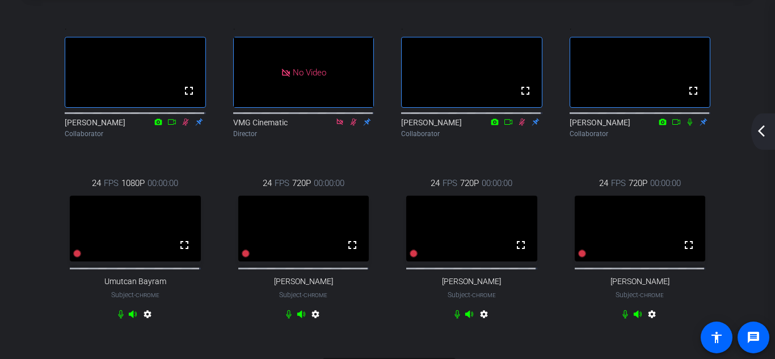
click at [762, 134] on mat-icon "arrow_back_ios_new" at bounding box center [762, 131] width 14 height 14
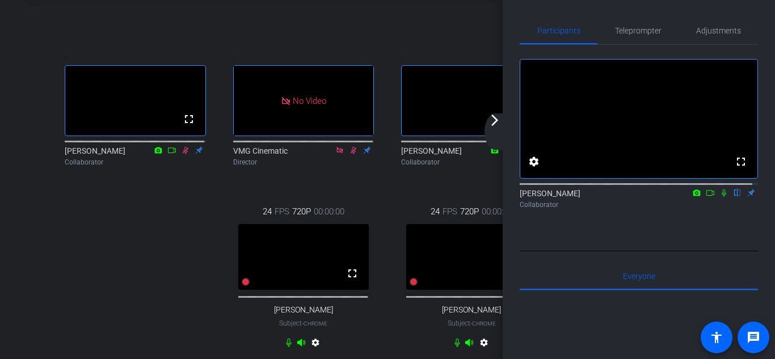
click at [498, 127] on mat-icon "arrow_forward_ios" at bounding box center [495, 121] width 14 height 14
